Goal: Information Seeking & Learning: Understand process/instructions

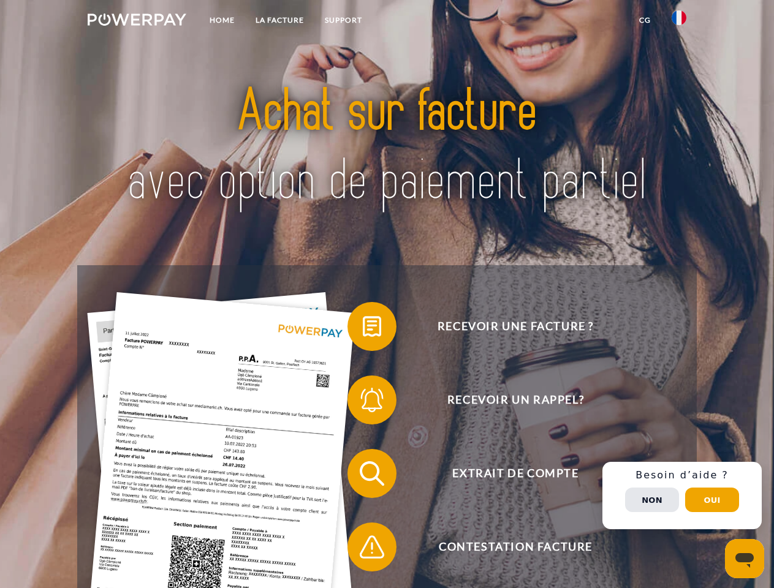
click at [137, 21] on img at bounding box center [137, 19] width 99 height 12
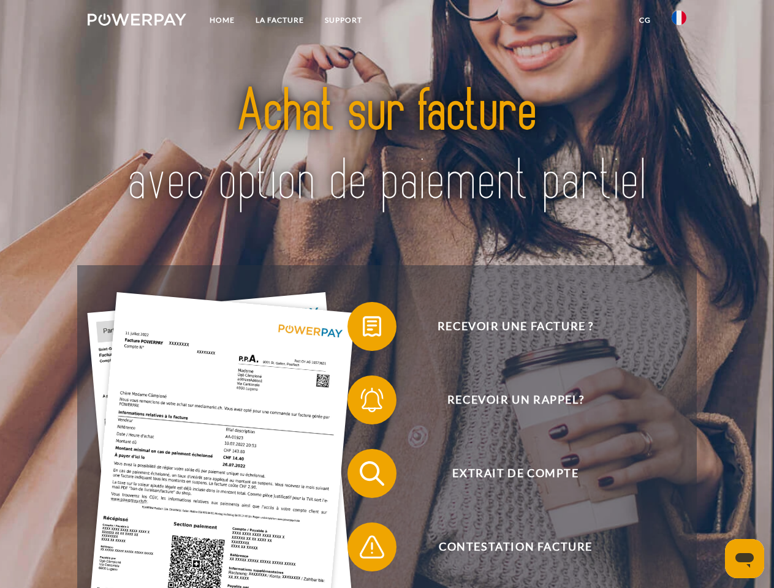
click at [679, 21] on img at bounding box center [679, 17] width 15 height 15
click at [645, 20] on link "CG" at bounding box center [645, 20] width 32 height 22
click at [363, 329] on span at bounding box center [353, 326] width 61 height 61
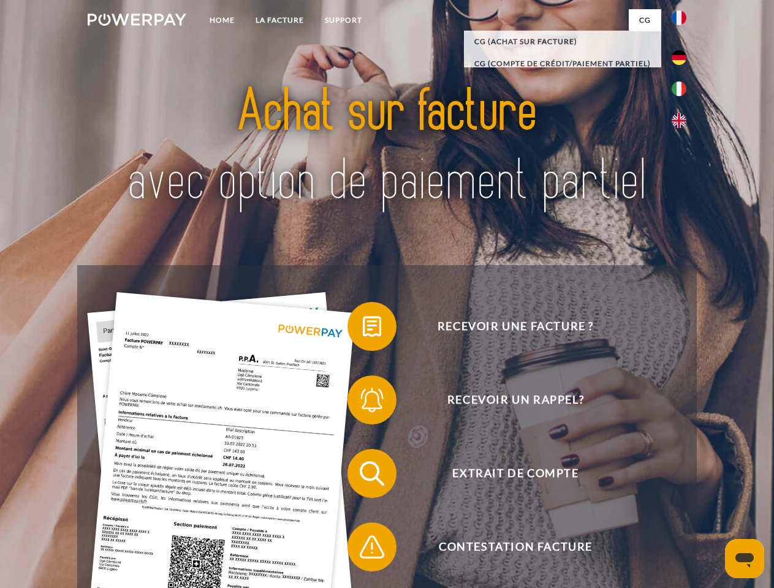
click at [363, 403] on span at bounding box center [353, 399] width 61 height 61
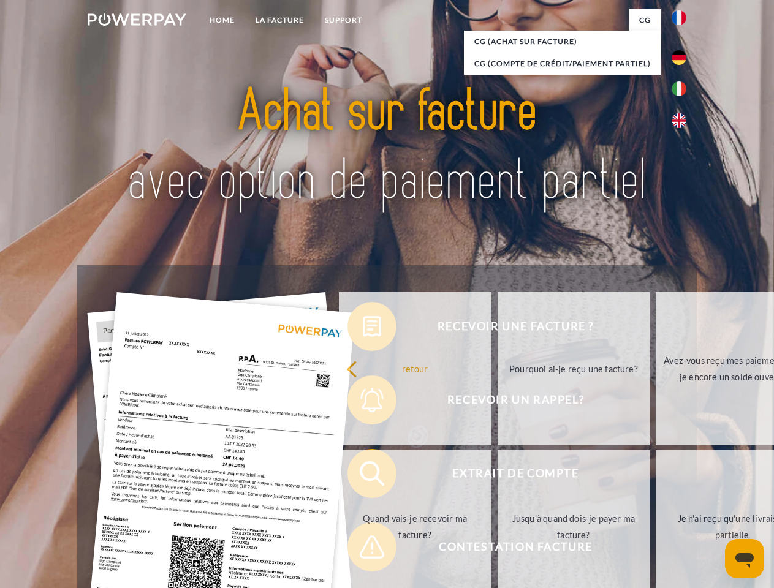
click at [498, 476] on link "Jusqu'à quand dois-je payer ma facture?" at bounding box center [574, 526] width 153 height 153
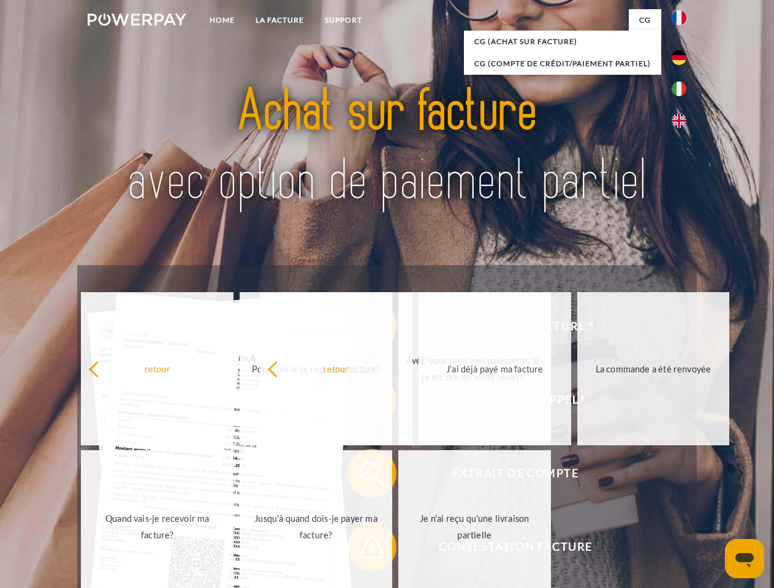
click at [363, 550] on span at bounding box center [353, 547] width 61 height 61
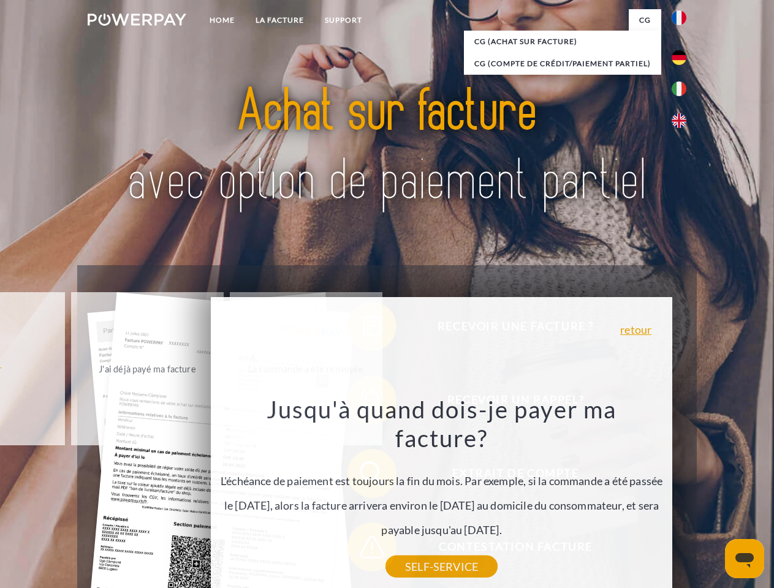
click at [682, 496] on div "Recevoir une facture ? Recevoir un rappel? Extrait de compte retour" at bounding box center [386, 510] width 619 height 490
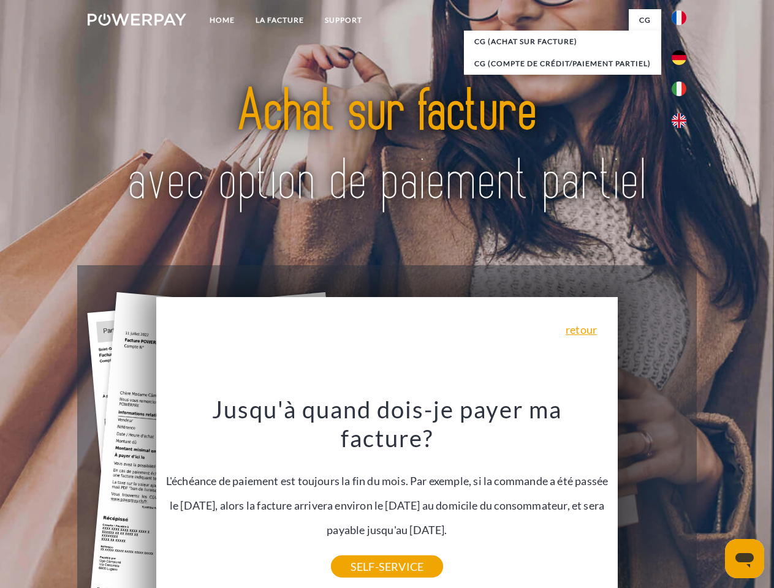
click at [652, 498] on span "Extrait de compte" at bounding box center [515, 473] width 300 height 49
click at [712, 500] on header "Home LA FACTURE Support" at bounding box center [387, 423] width 774 height 846
